Goal: Navigation & Orientation: Find specific page/section

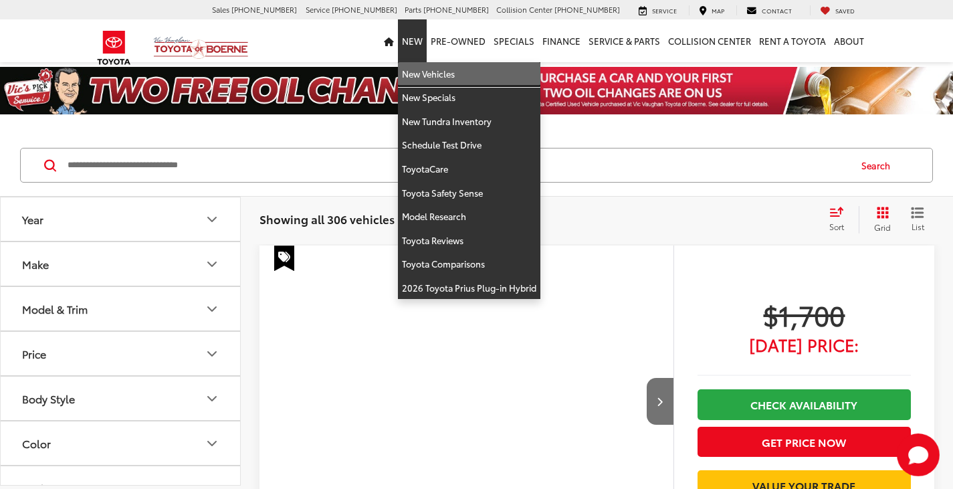
click at [420, 69] on link "New Vehicles" at bounding box center [469, 74] width 142 height 24
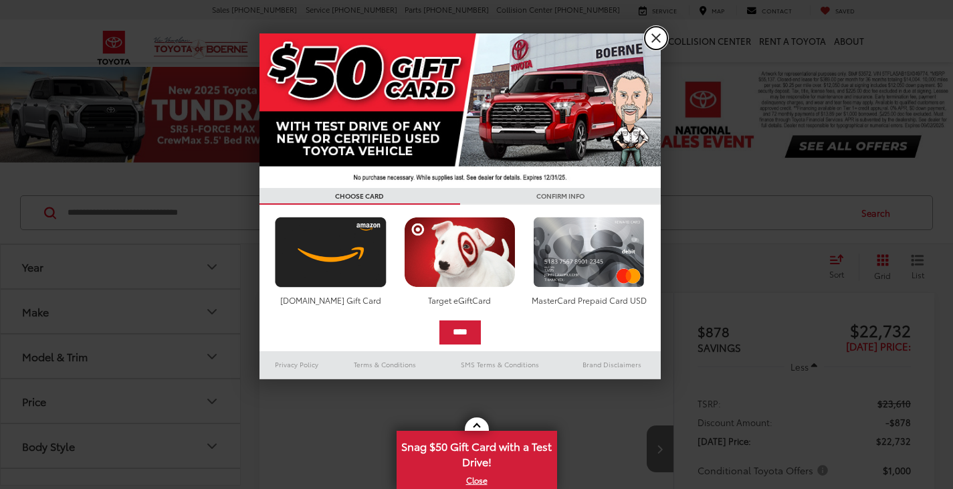
click at [654, 35] on link "X" at bounding box center [655, 38] width 23 height 23
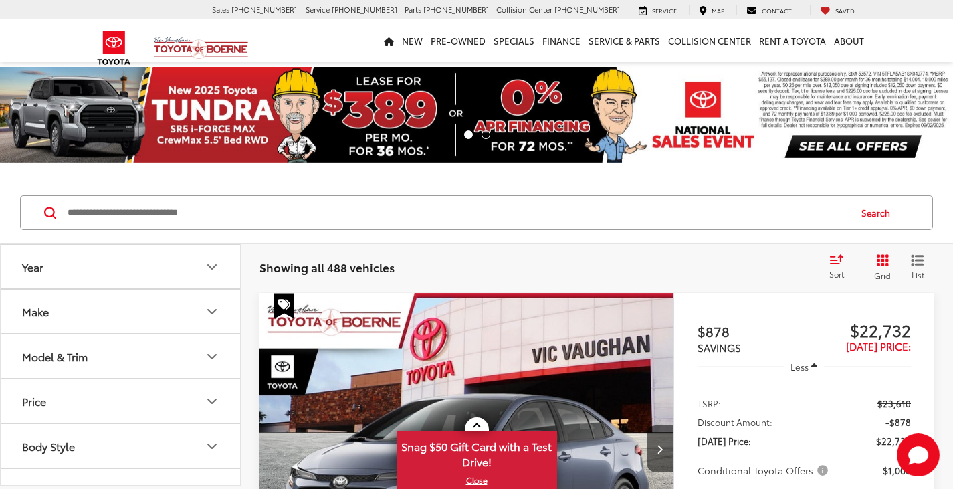
click at [370, 211] on input "Search by Make, Model, or Keyword" at bounding box center [457, 213] width 782 height 32
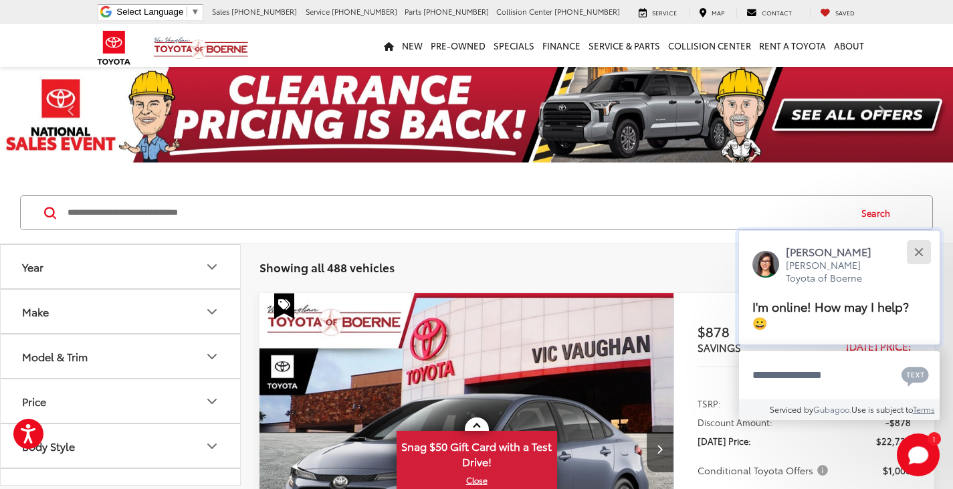
click at [916, 247] on button "Close" at bounding box center [918, 251] width 29 height 29
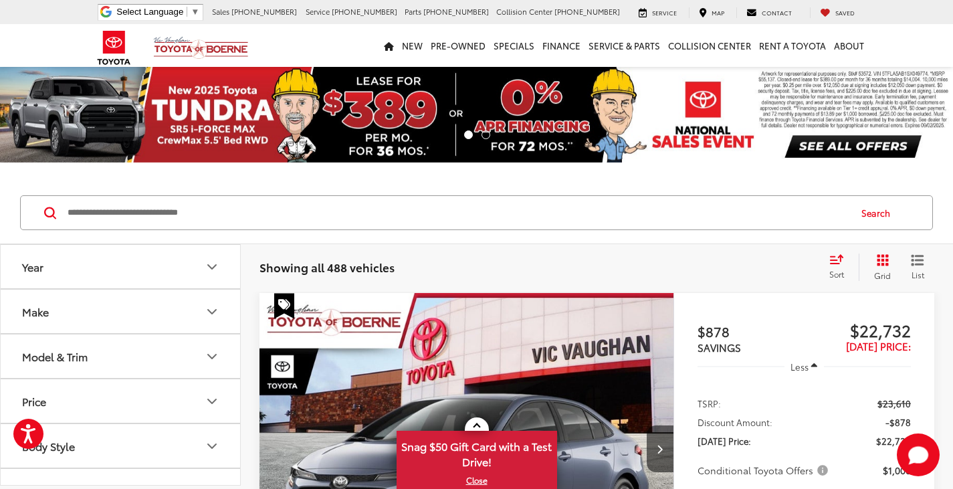
click at [333, 216] on input "Search by Make, Model, or Keyword" at bounding box center [457, 213] width 782 height 32
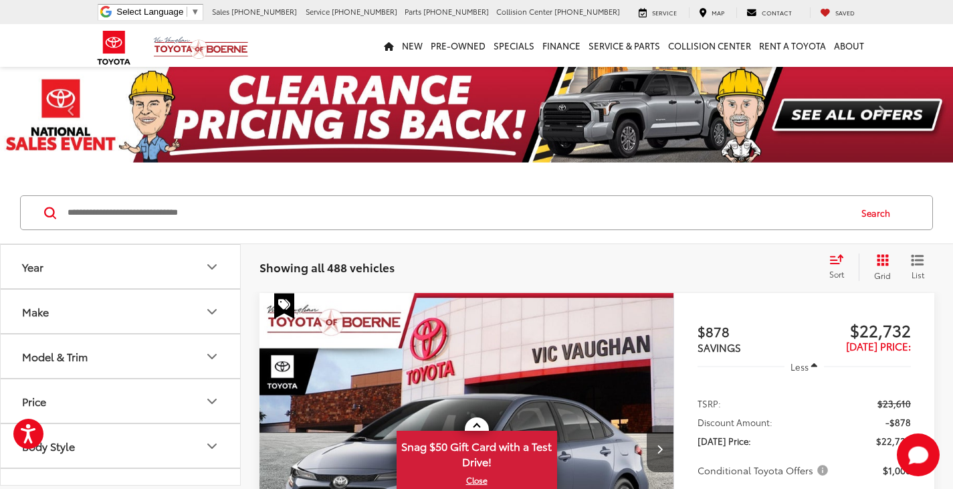
click at [461, 211] on input "Search by Make, Model, or Keyword" at bounding box center [457, 213] width 782 height 32
